Goal: Task Accomplishment & Management: Use online tool/utility

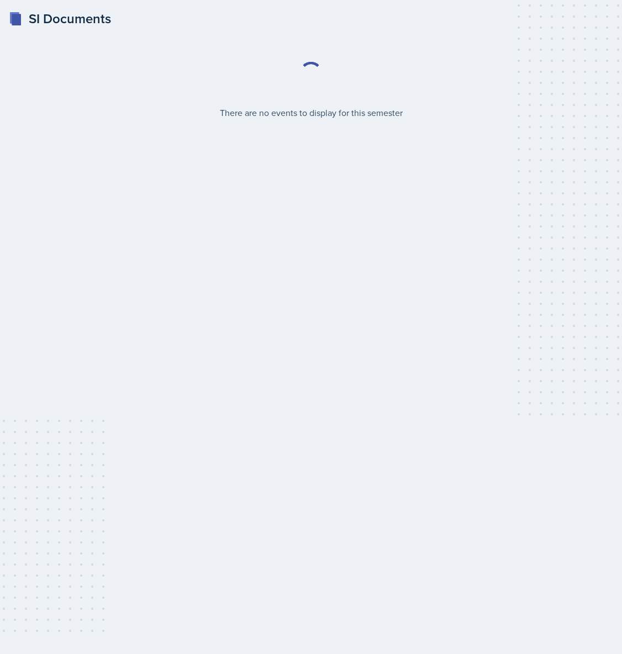
select select "2bed604d-1099-4043-b1bc-2365e8740244"
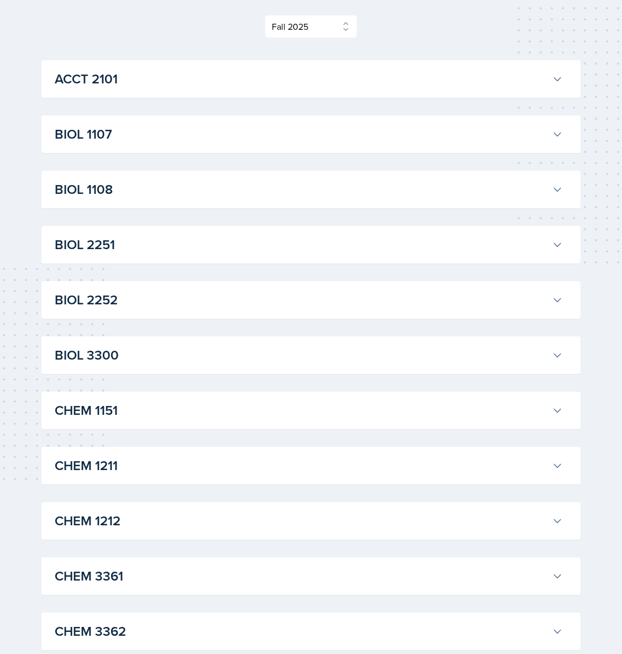
scroll to position [233, 0]
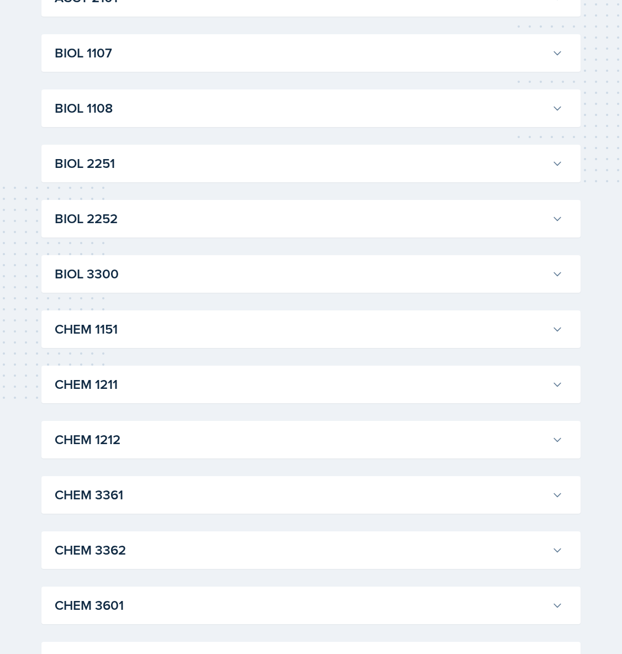
drag, startPoint x: 561, startPoint y: 388, endPoint x: 551, endPoint y: 389, distance: 10.0
click at [561, 388] on icon at bounding box center [557, 384] width 11 height 11
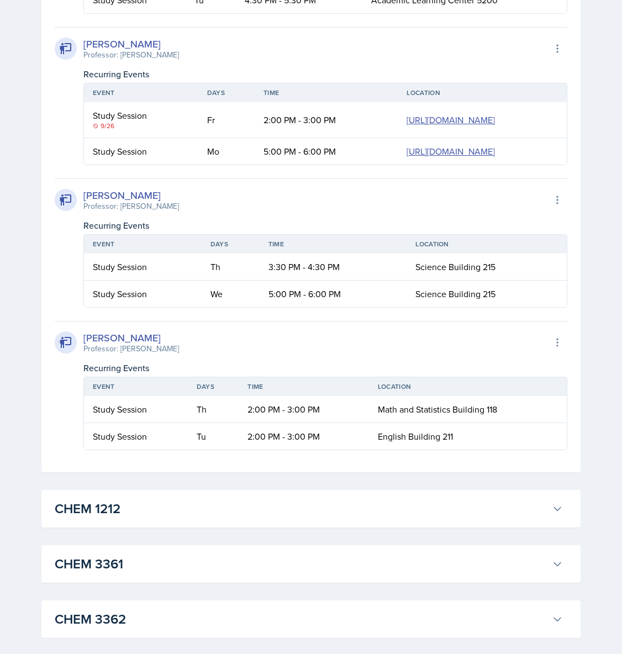
scroll to position [2159, 0]
drag, startPoint x: 94, startPoint y: 222, endPoint x: 505, endPoint y: 221, distance: 411.3
copy tr "Study Session Tu 4:30 PM - 5:30 PM [GEOGRAPHIC_DATA] 5200"
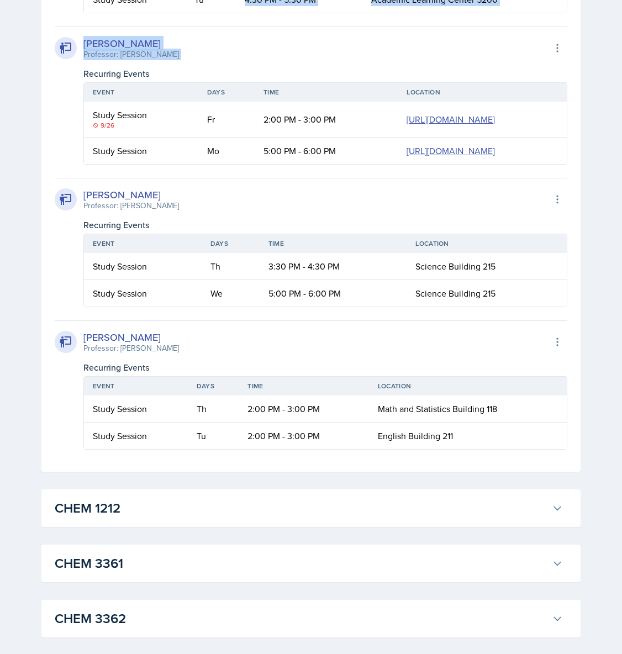
drag, startPoint x: 244, startPoint y: 219, endPoint x: 481, endPoint y: 223, distance: 237.2
copy div "4:30 PM - 5:30 PM Academic Learning Center [STREET_ADDRESS][PERSON_NAME] Profes…"
